Goal: Check status

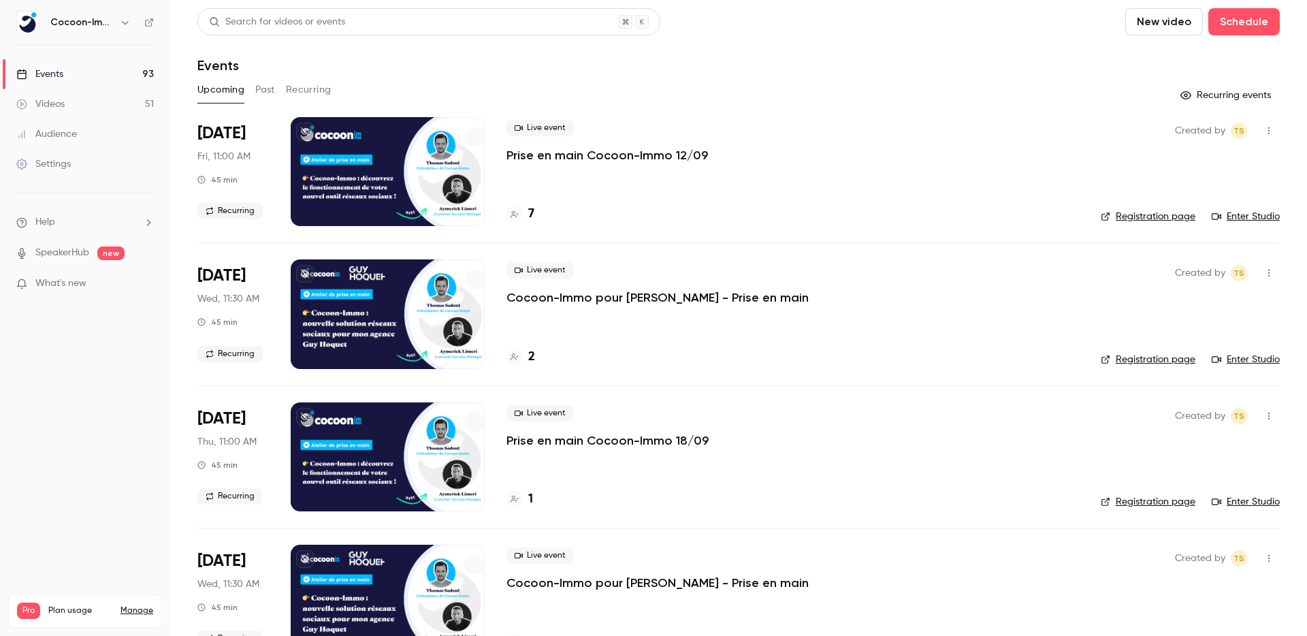
click at [562, 153] on p "Prise en main Cocoon-Immo 12/09" at bounding box center [608, 155] width 202 height 16
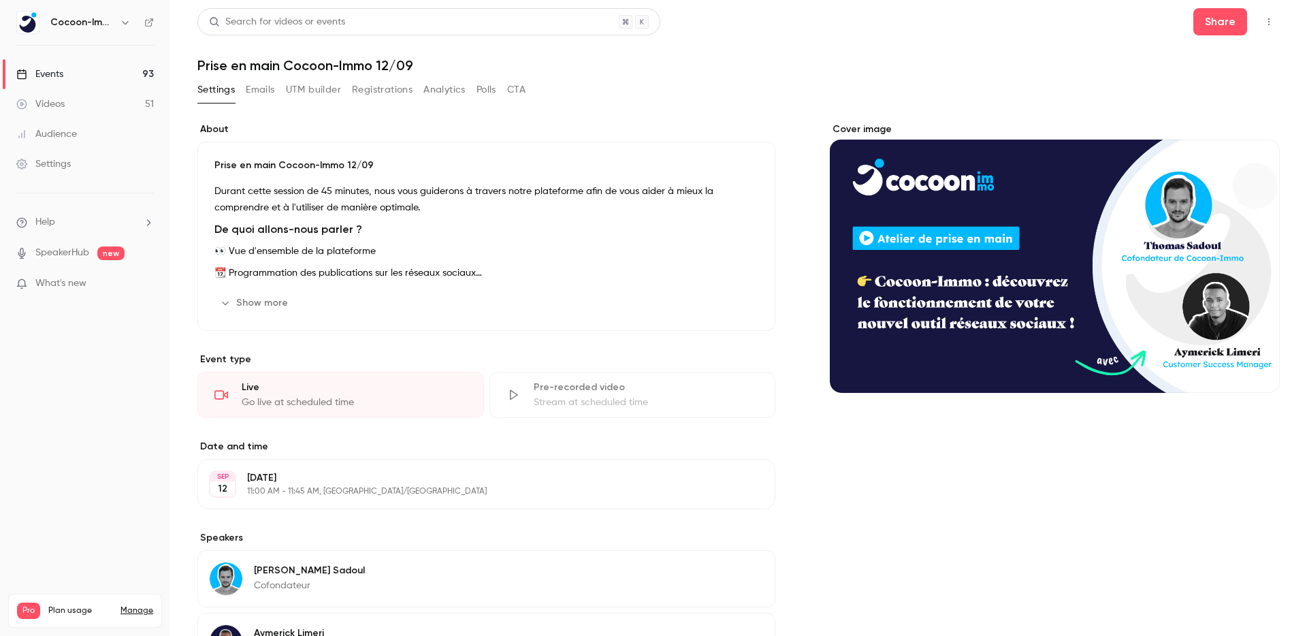
click at [261, 92] on button "Emails" at bounding box center [260, 90] width 29 height 22
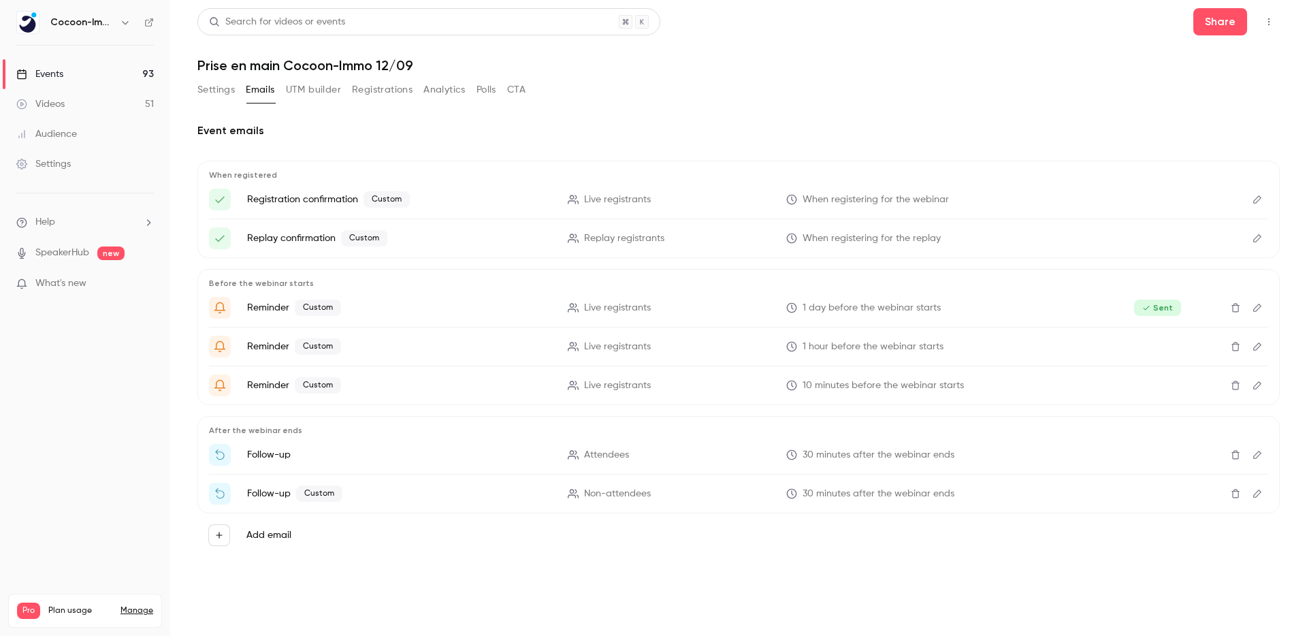
click at [393, 94] on button "Registrations" at bounding box center [382, 90] width 61 height 22
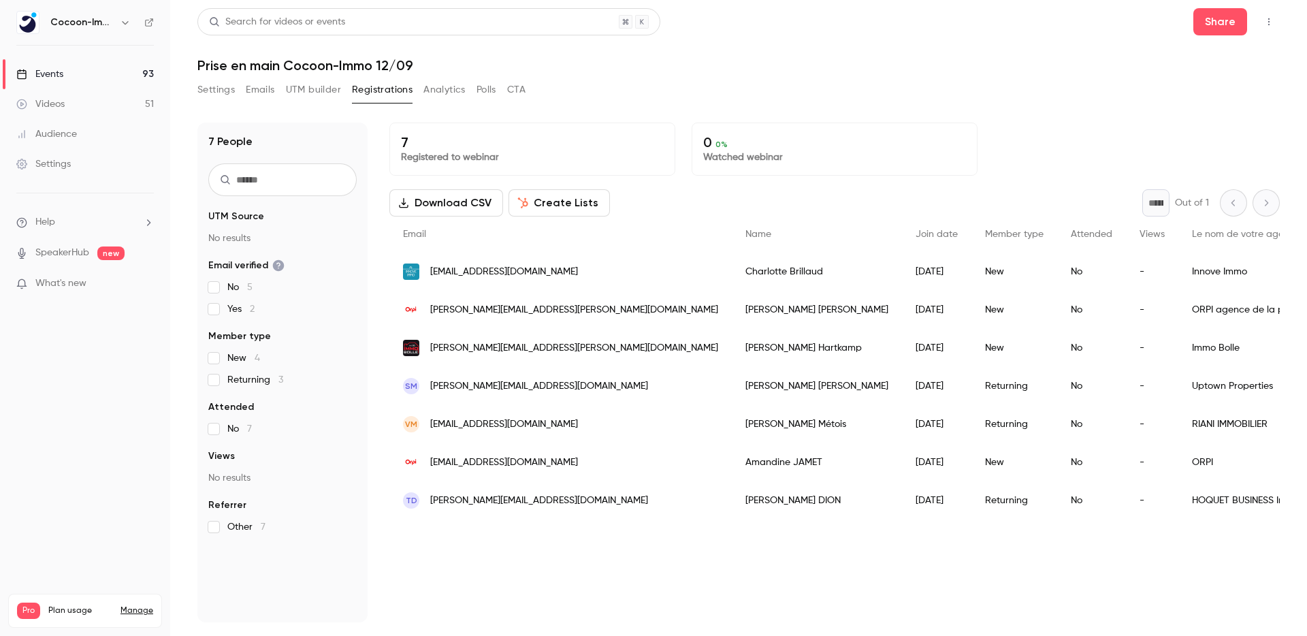
click at [928, 150] on p "Watched webinar" at bounding box center [834, 157] width 263 height 14
